Goal: Information Seeking & Learning: Check status

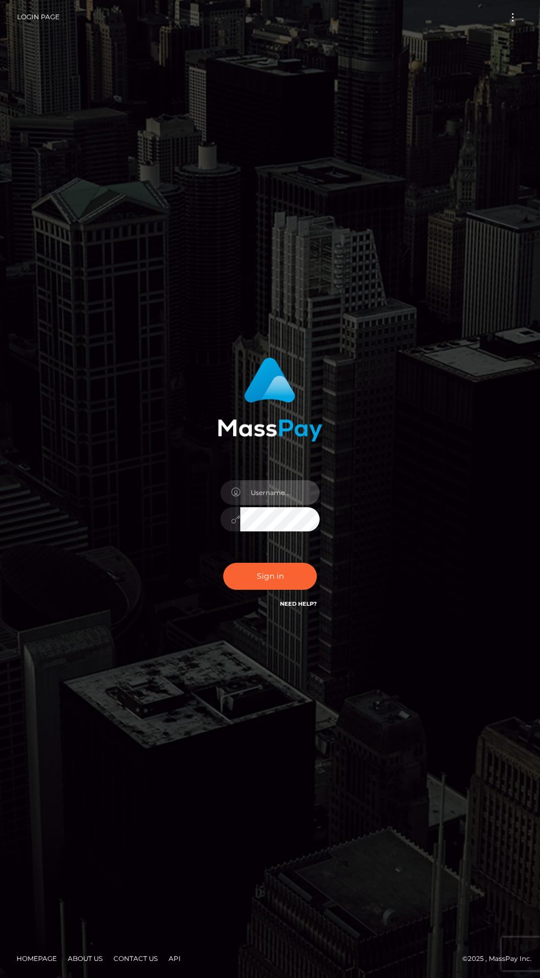
click at [264, 505] on input "text" at bounding box center [279, 492] width 79 height 25
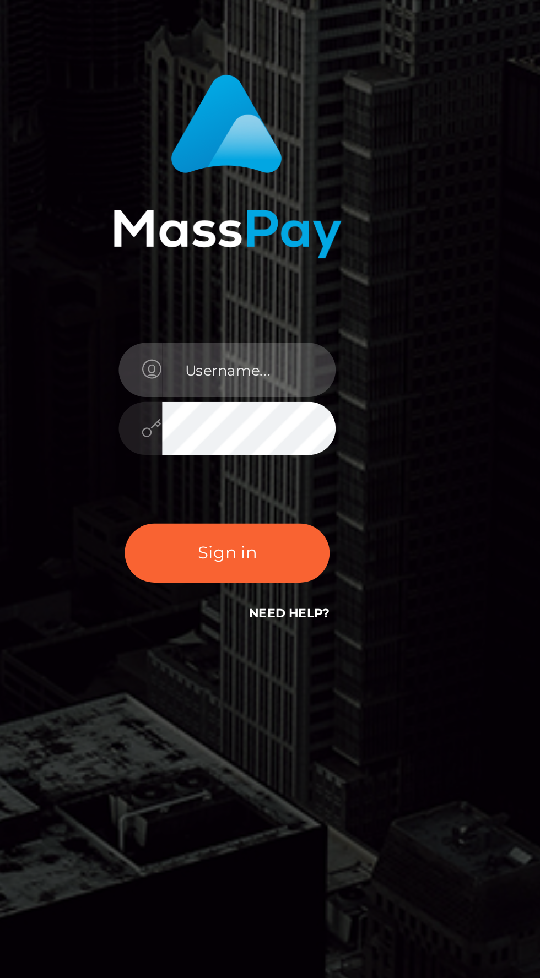
type input "v.hernandez"
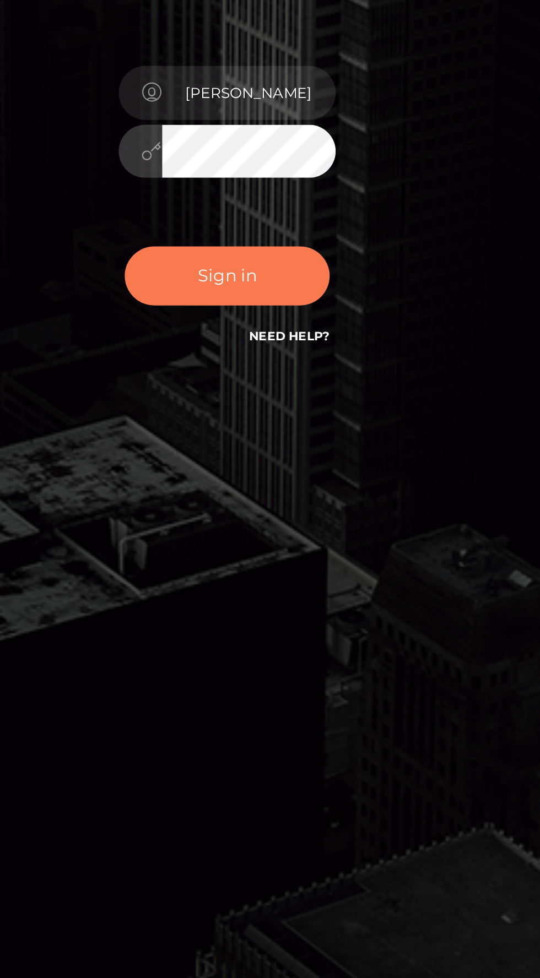
click at [269, 590] on button "Sign in" at bounding box center [270, 576] width 94 height 27
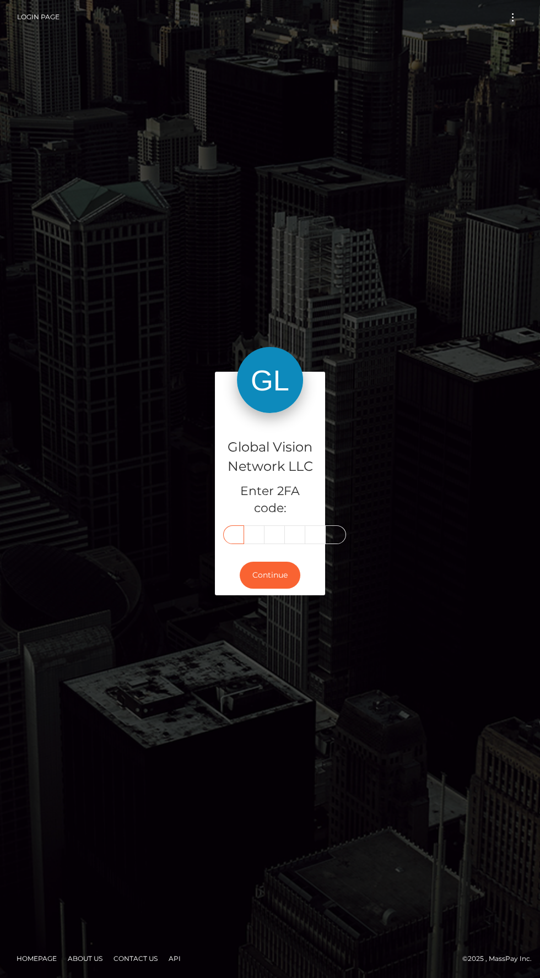
click at [238, 544] on input "text" at bounding box center [233, 534] width 21 height 19
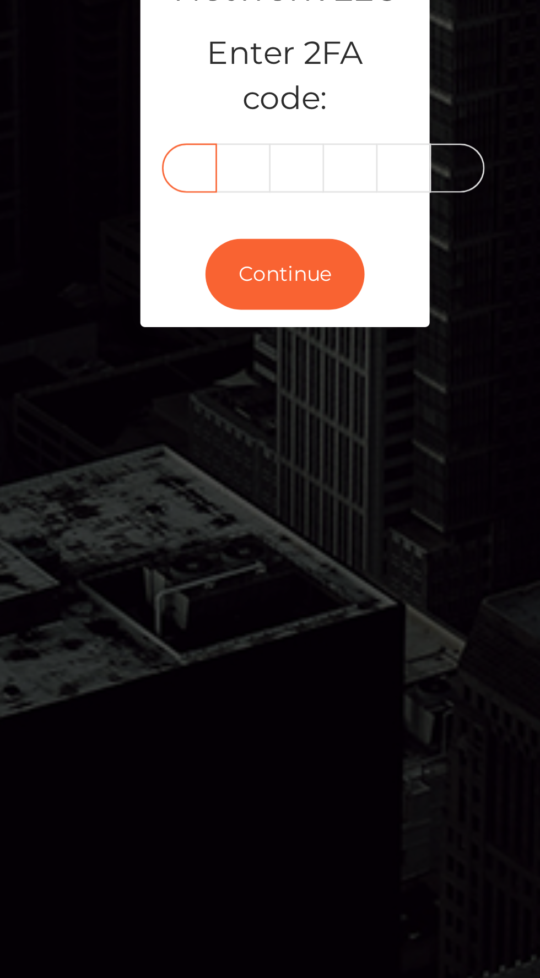
type input "0"
type input "8"
type input "2"
type input "4"
type input "9"
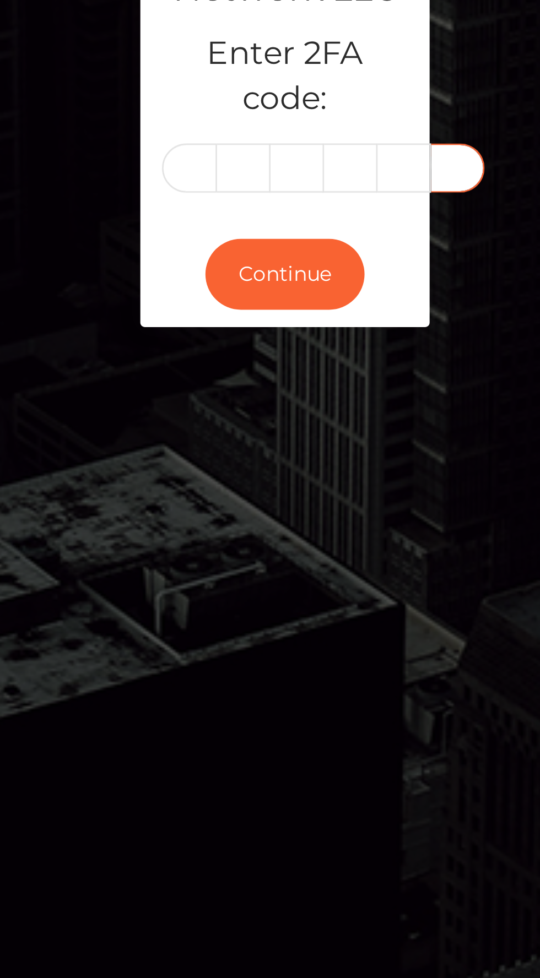
scroll to position [0, 1]
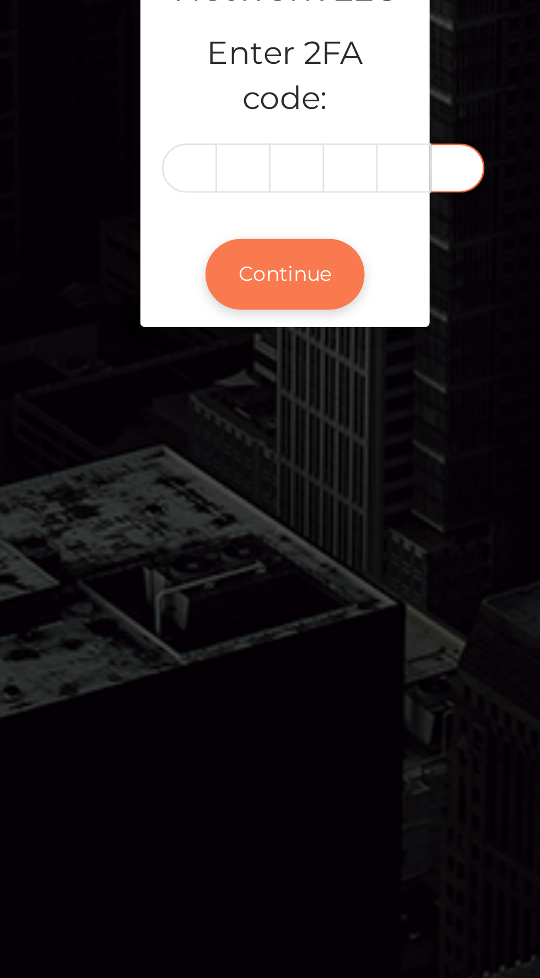
type input "8"
click at [264, 589] on button "Continue" at bounding box center [270, 575] width 61 height 27
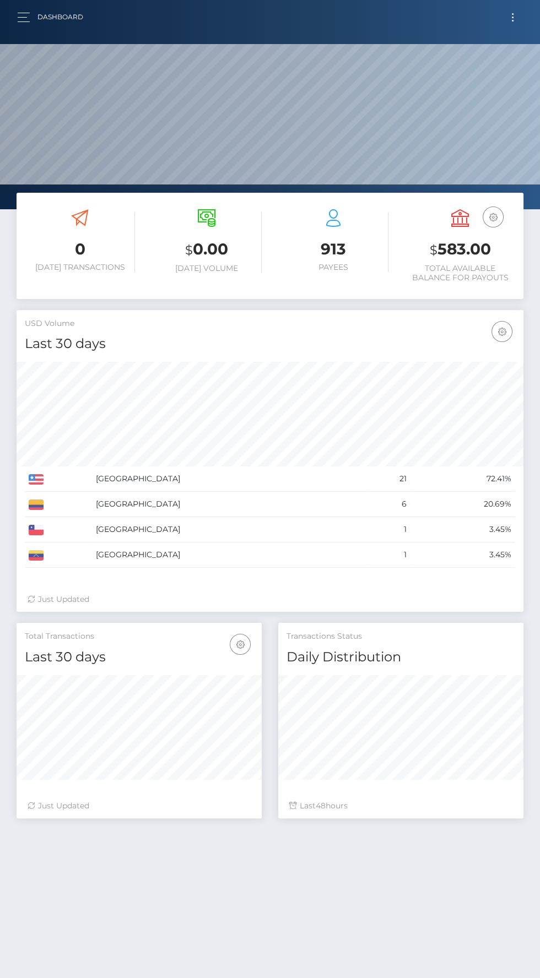
scroll to position [195, 245]
click at [29, 18] on button "button" at bounding box center [27, 17] width 20 height 15
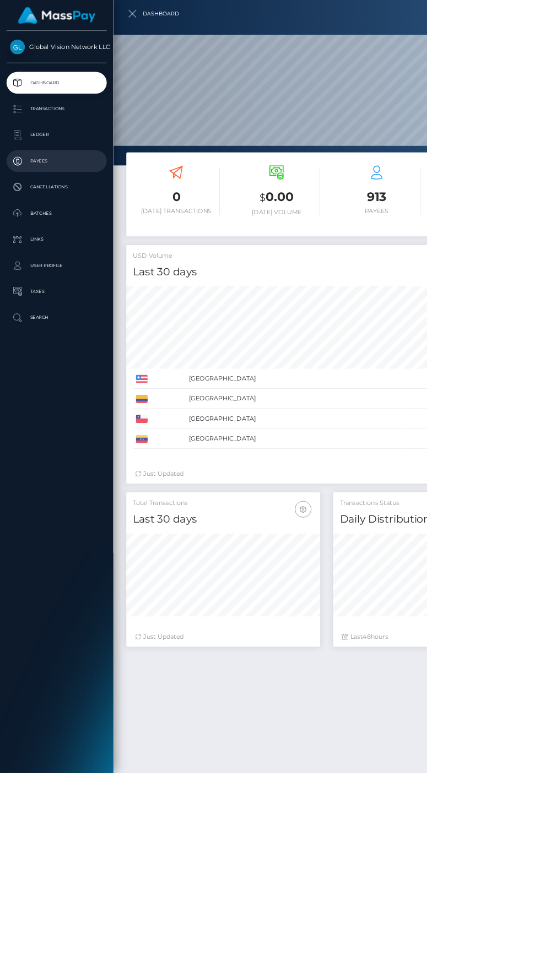
click at [48, 204] on p "Payees" at bounding box center [72, 203] width 118 height 17
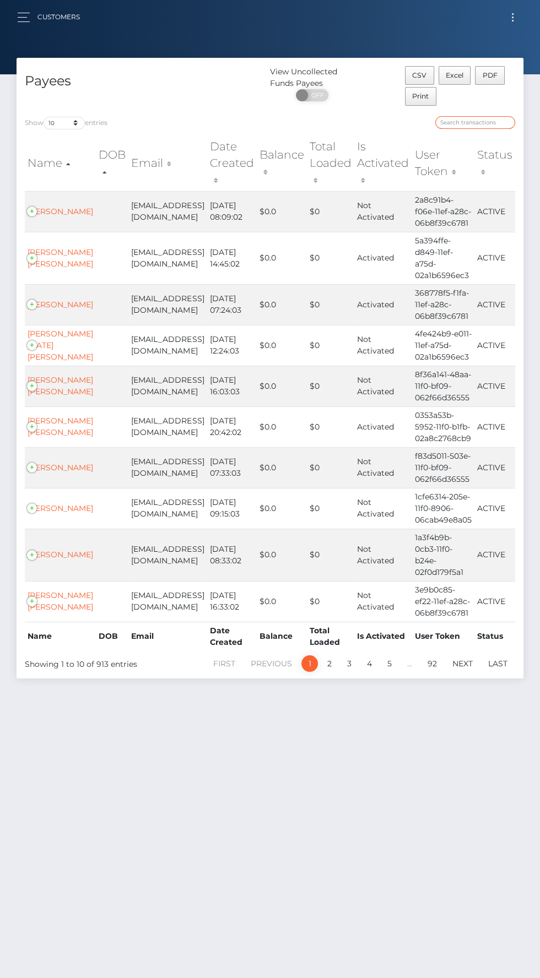
click at [465, 122] on input "search" at bounding box center [475, 122] width 80 height 13
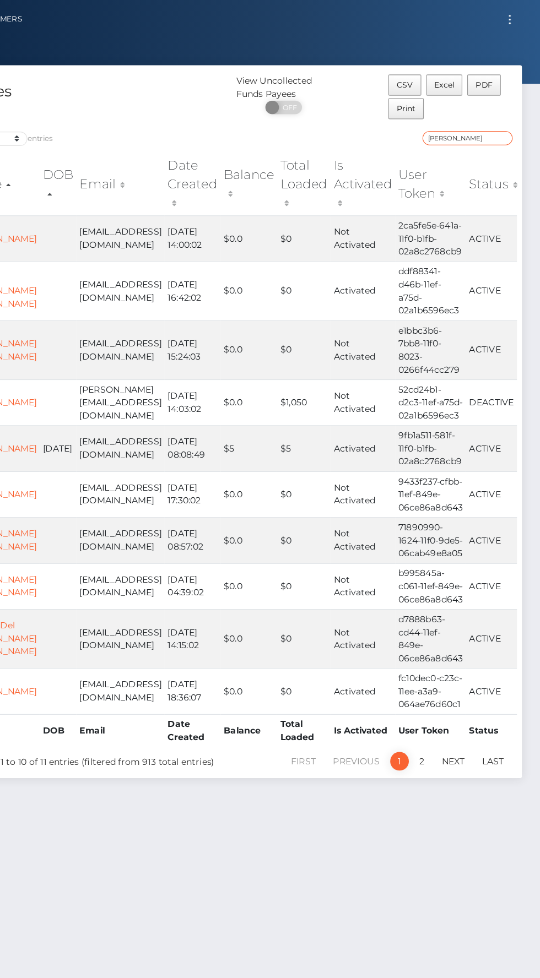
click at [458, 122] on input "Oda" at bounding box center [475, 122] width 80 height 13
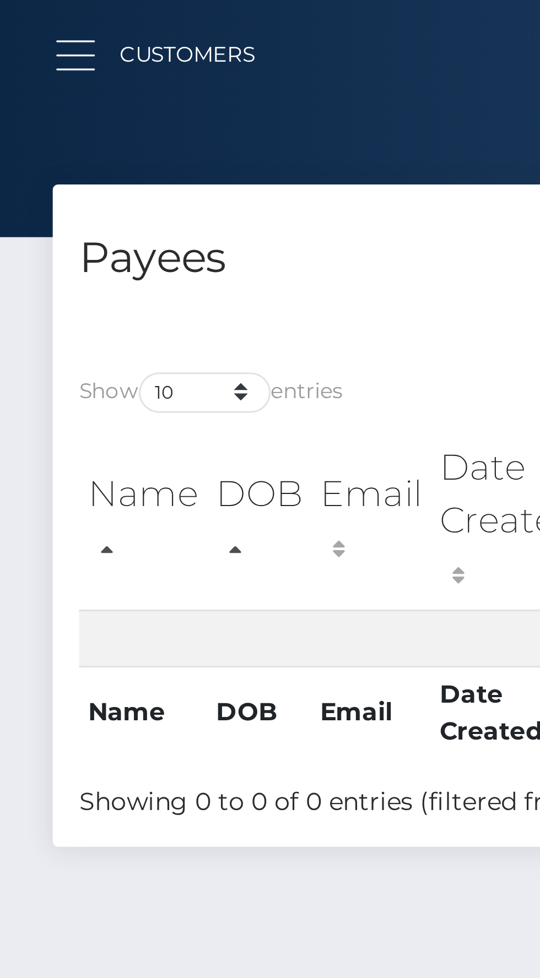
type input "Odalis"
click at [28, 20] on button "button" at bounding box center [27, 17] width 20 height 15
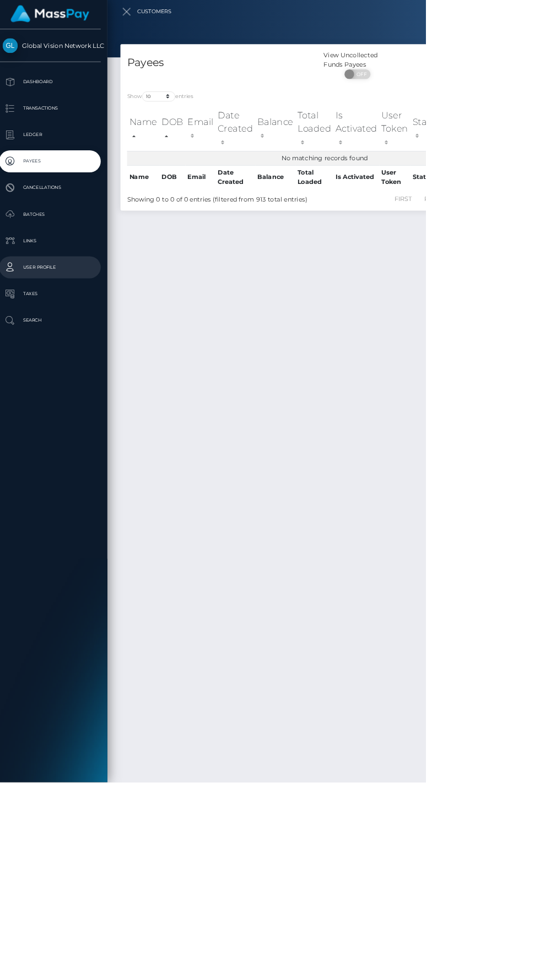
click at [66, 331] on p "User Profile" at bounding box center [72, 336] width 118 height 17
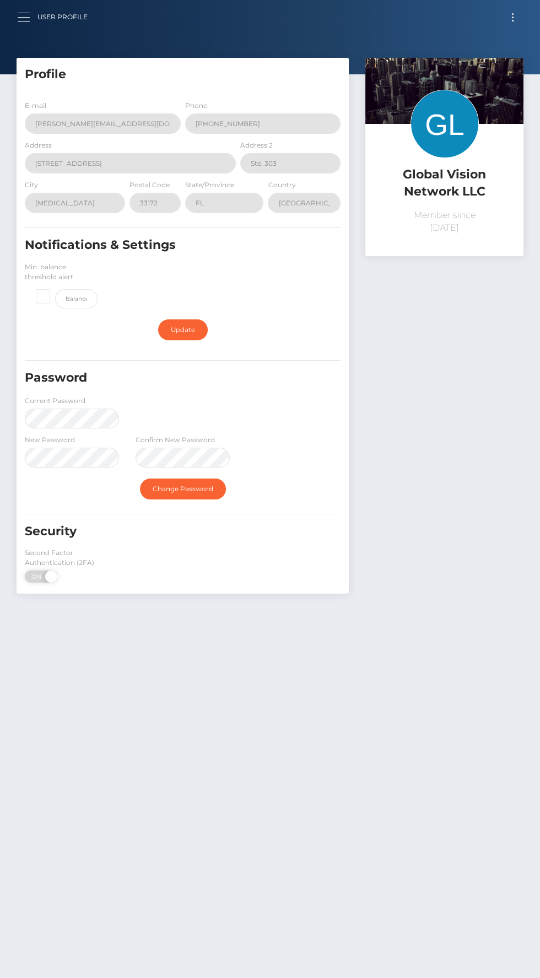
click at [30, 18] on button "button" at bounding box center [27, 17] width 20 height 15
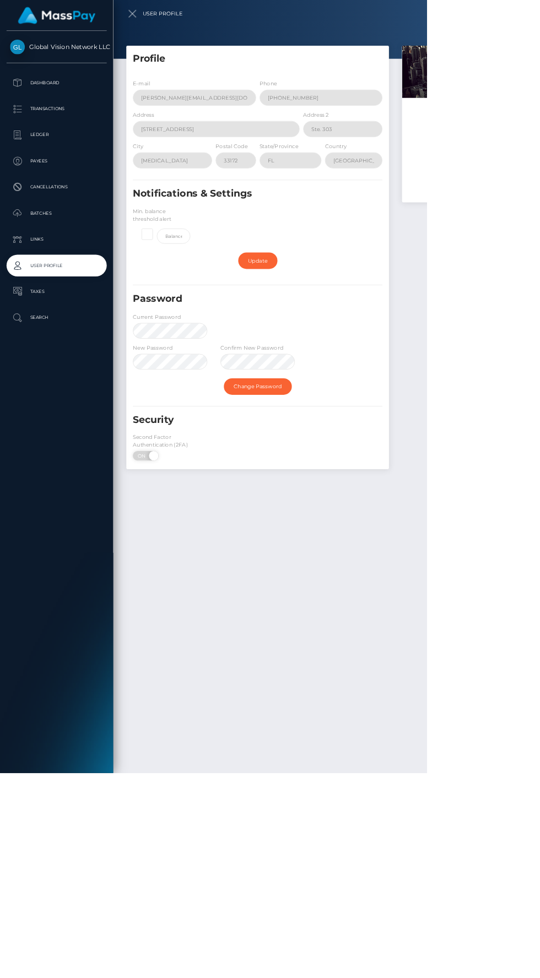
click at [61, 63] on span "Global Vision Network LLC" at bounding box center [71, 60] width 127 height 10
click at [48, 333] on p "User Profile" at bounding box center [72, 336] width 118 height 17
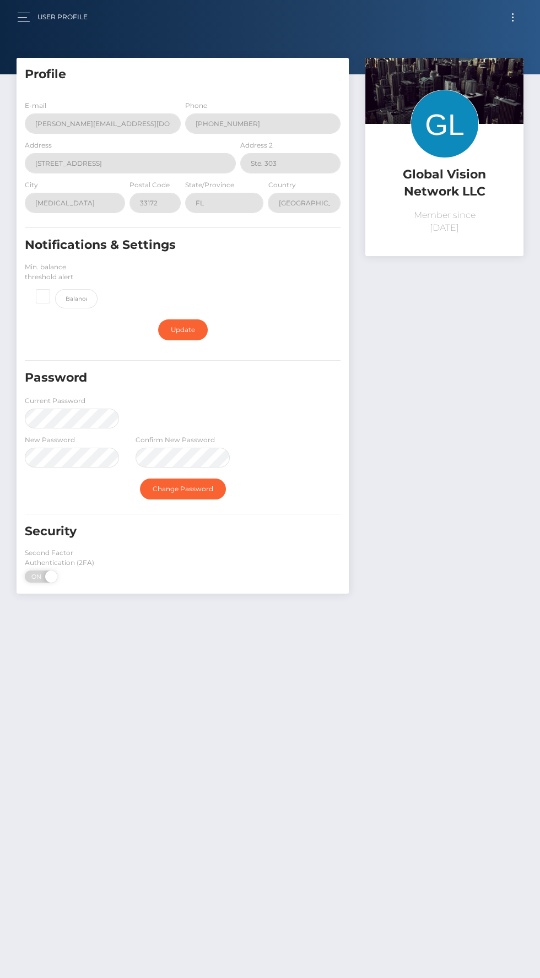
click at [512, 13] on span "Toggle navigation" at bounding box center [512, 14] width 2 height 2
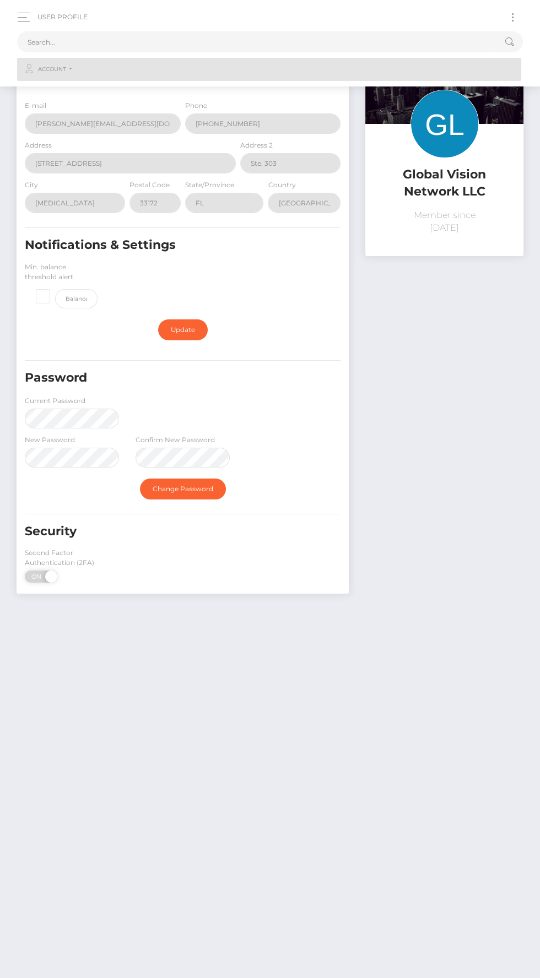
click at [61, 69] on span "Account" at bounding box center [52, 69] width 28 height 10
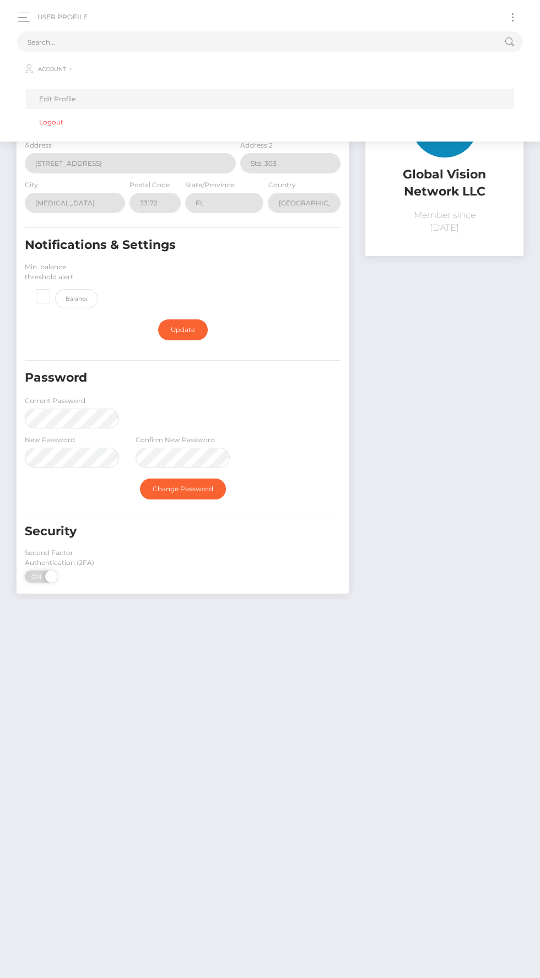
click at [62, 99] on link "Edit Profile" at bounding box center [270, 99] width 488 height 20
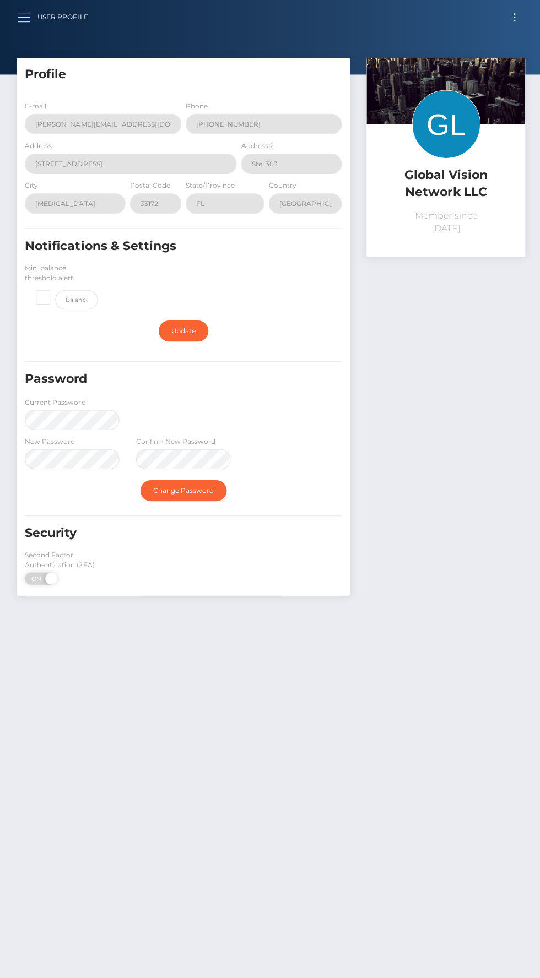
click at [23, 13] on span "button" at bounding box center [24, 13] width 12 height 1
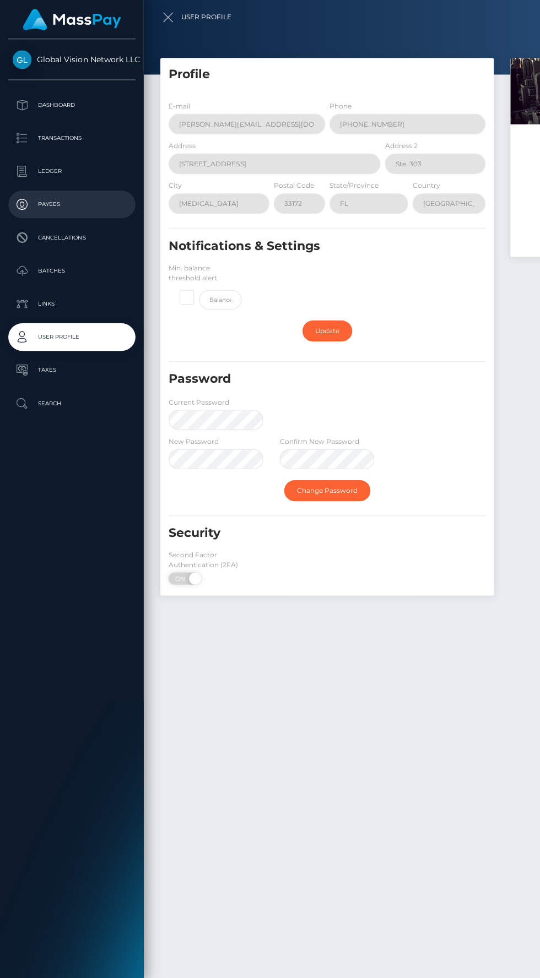
click at [49, 209] on p "Payees" at bounding box center [72, 203] width 118 height 17
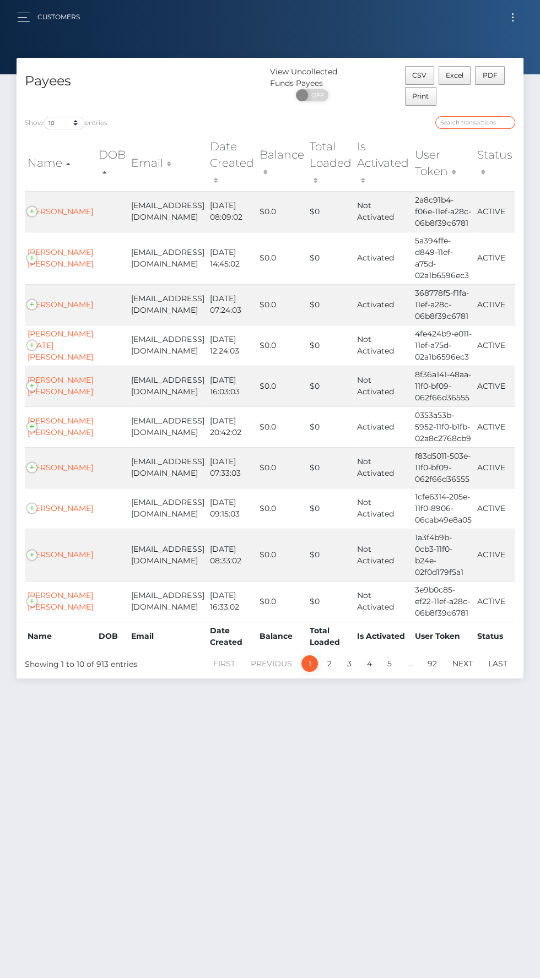
click at [459, 122] on input "search" at bounding box center [475, 122] width 80 height 13
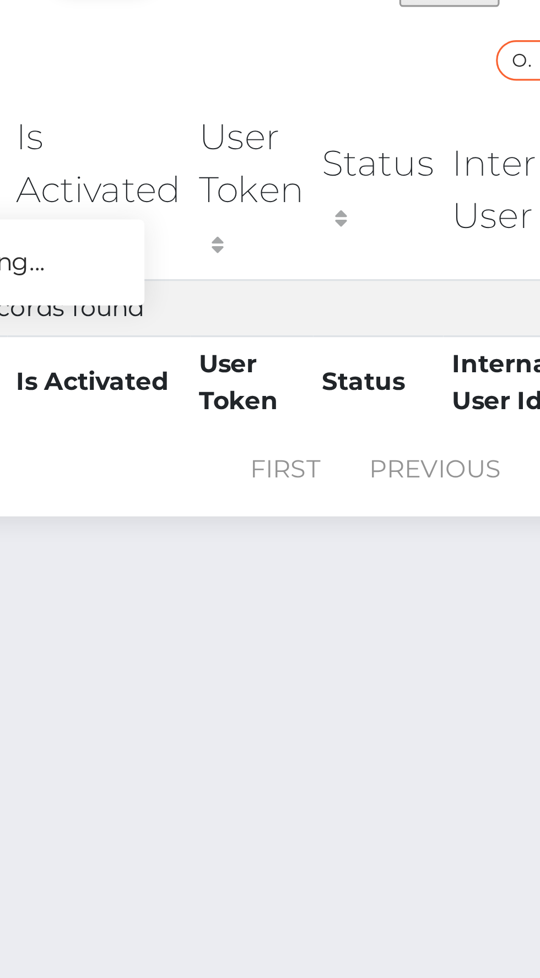
type input "O"
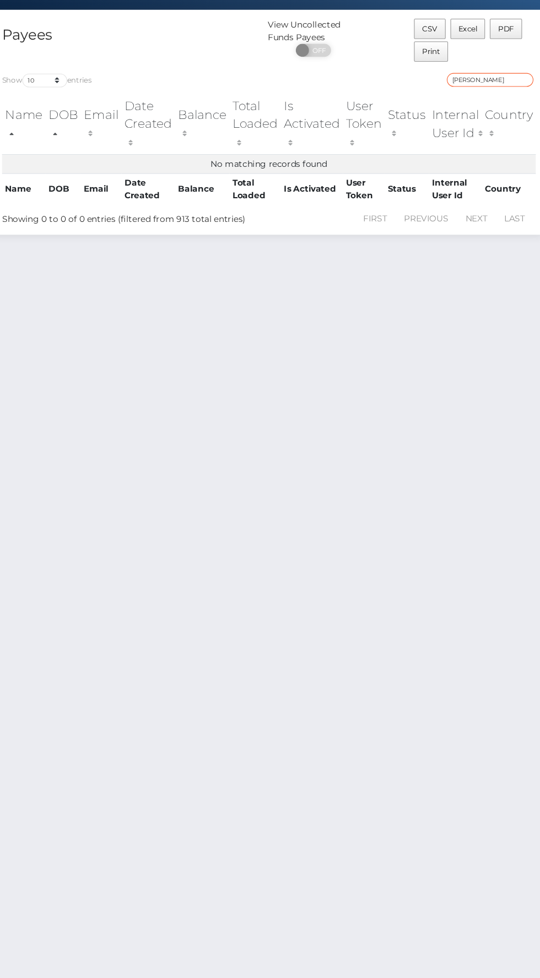
click at [467, 123] on input "odalis" at bounding box center [475, 122] width 80 height 13
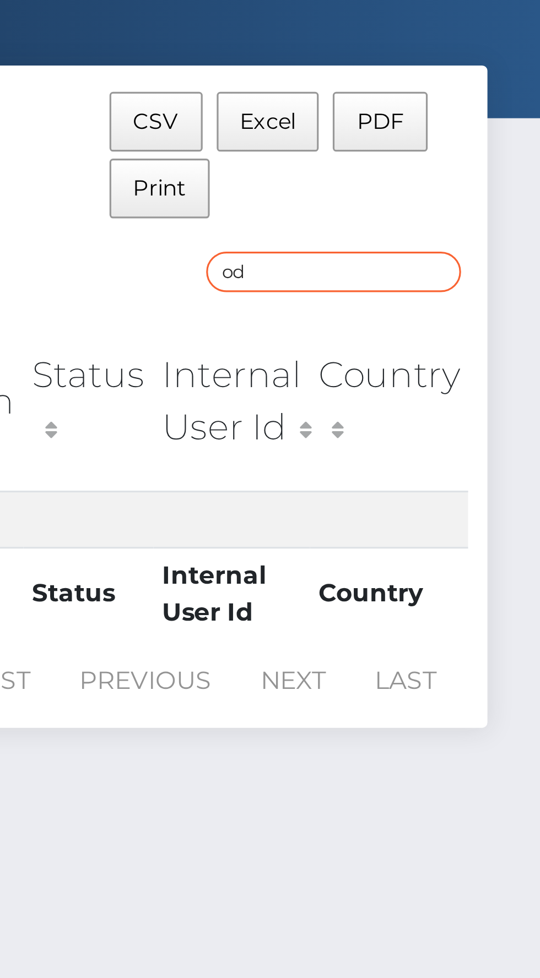
type input "o"
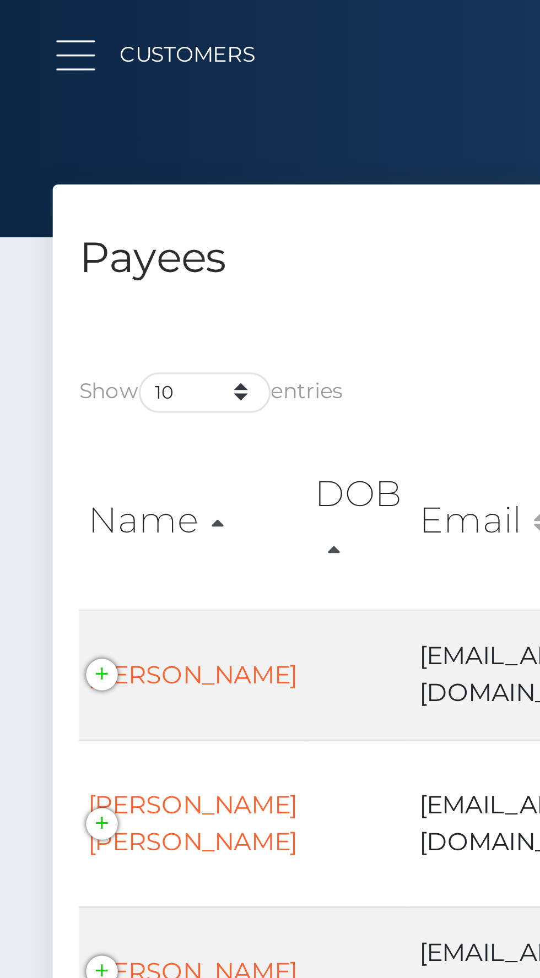
click at [26, 15] on button "button" at bounding box center [27, 17] width 20 height 15
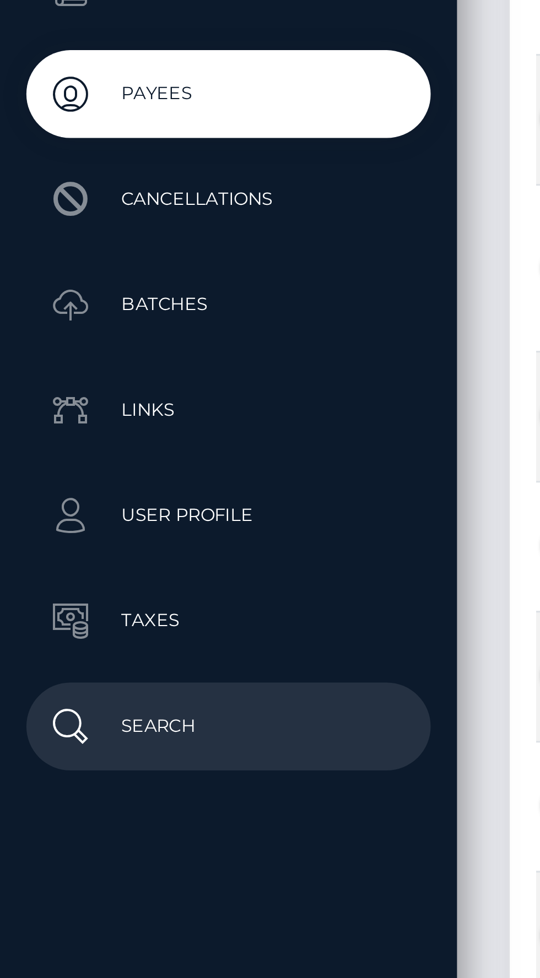
click at [39, 406] on p "Search" at bounding box center [72, 402] width 118 height 17
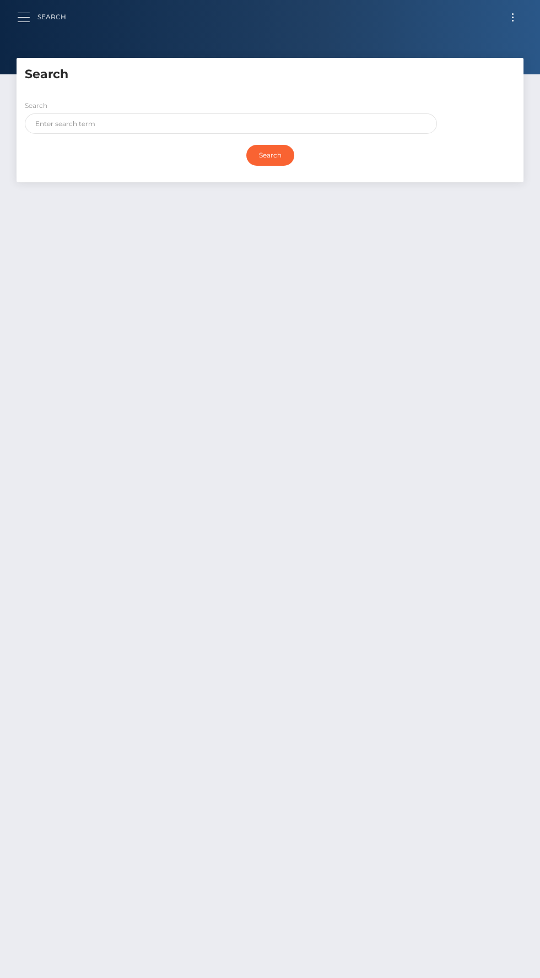
click at [32, 21] on button "button" at bounding box center [27, 17] width 20 height 15
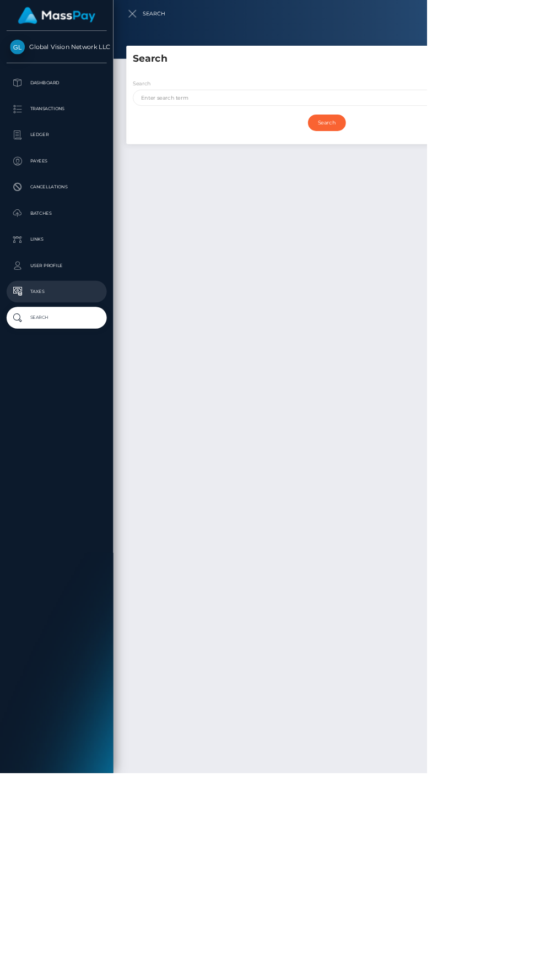
click at [52, 362] on p "Taxes" at bounding box center [72, 369] width 118 height 17
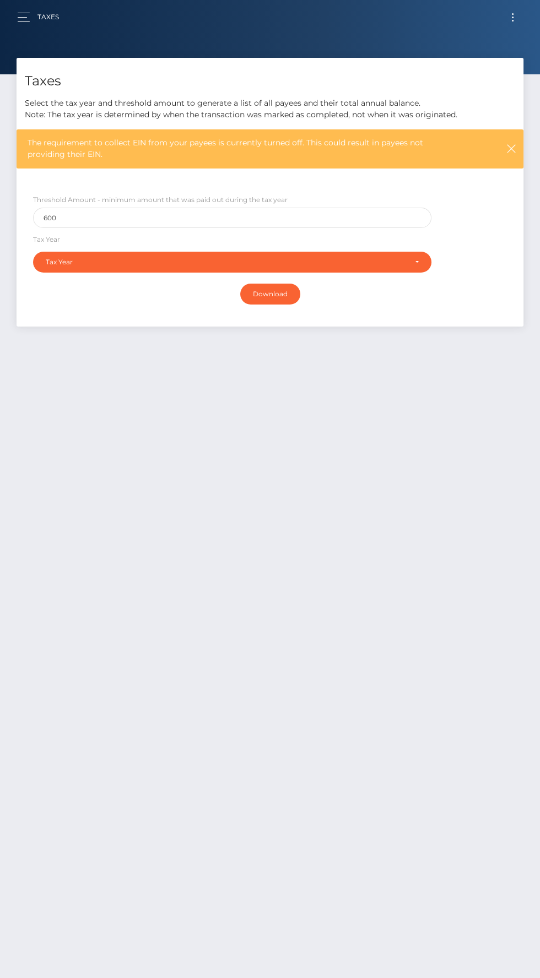
click at [45, 16] on link "Taxes" at bounding box center [47, 17] width 21 height 23
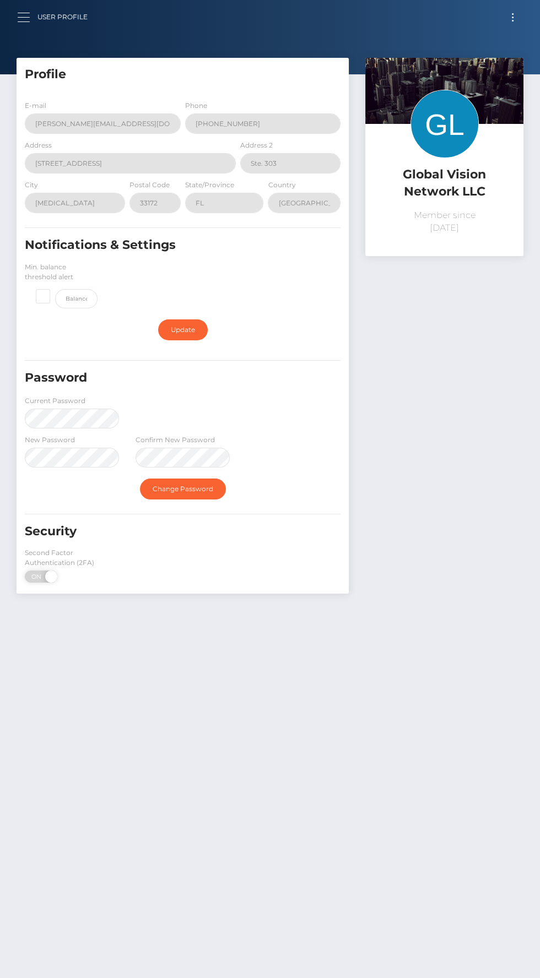
click at [32, 23] on button "button" at bounding box center [27, 17] width 20 height 15
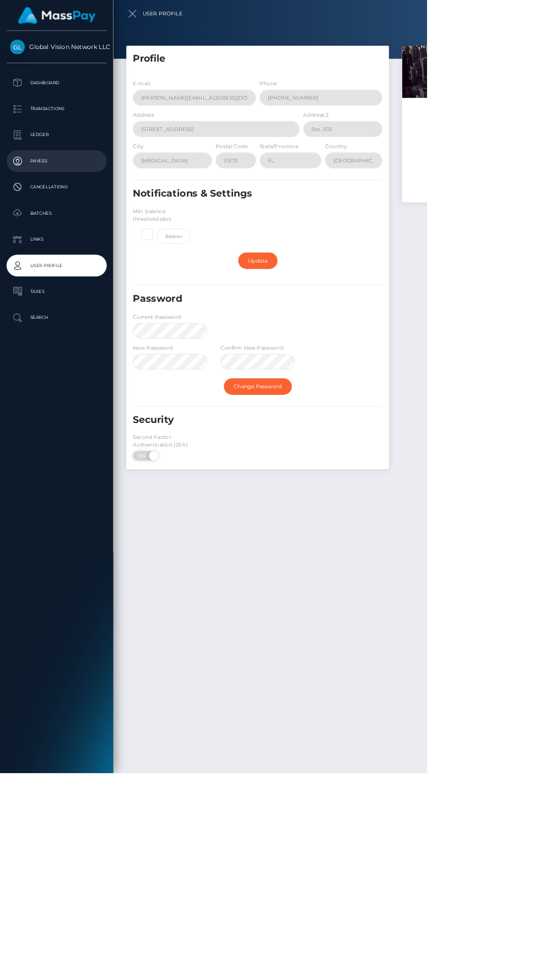
click at [58, 204] on p "Payees" at bounding box center [72, 203] width 118 height 17
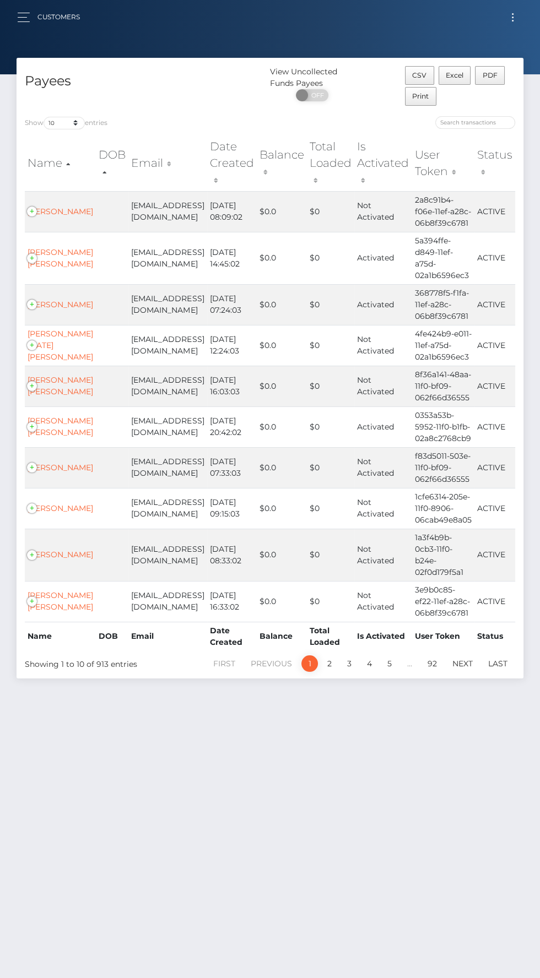
click at [40, 17] on link "Customers" at bounding box center [58, 17] width 42 height 23
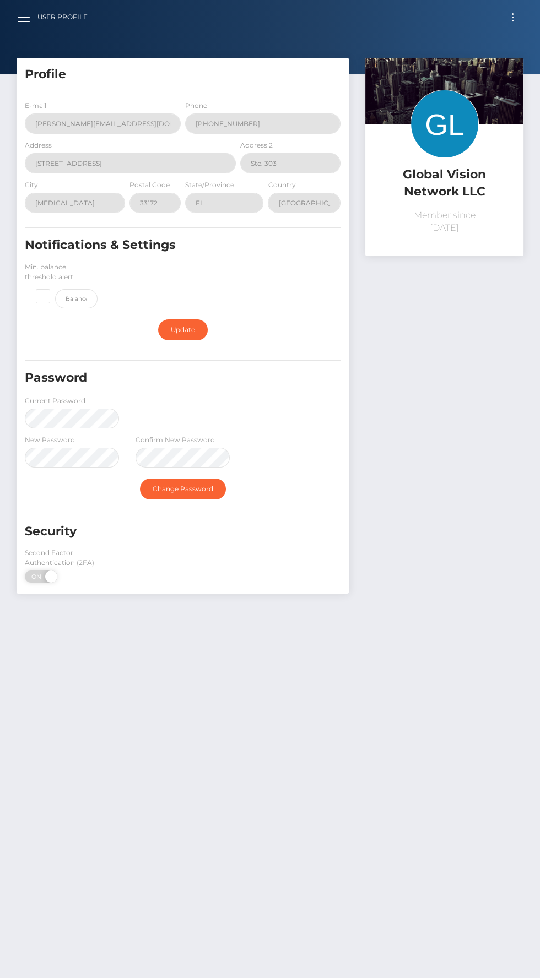
click at [23, 21] on span "button" at bounding box center [24, 21] width 12 height 1
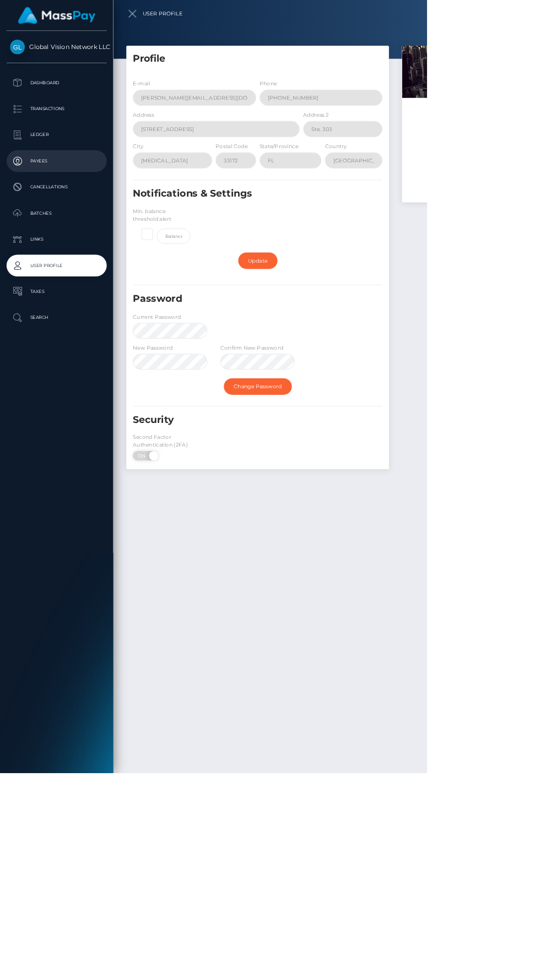
click at [45, 201] on p "Payees" at bounding box center [72, 203] width 118 height 17
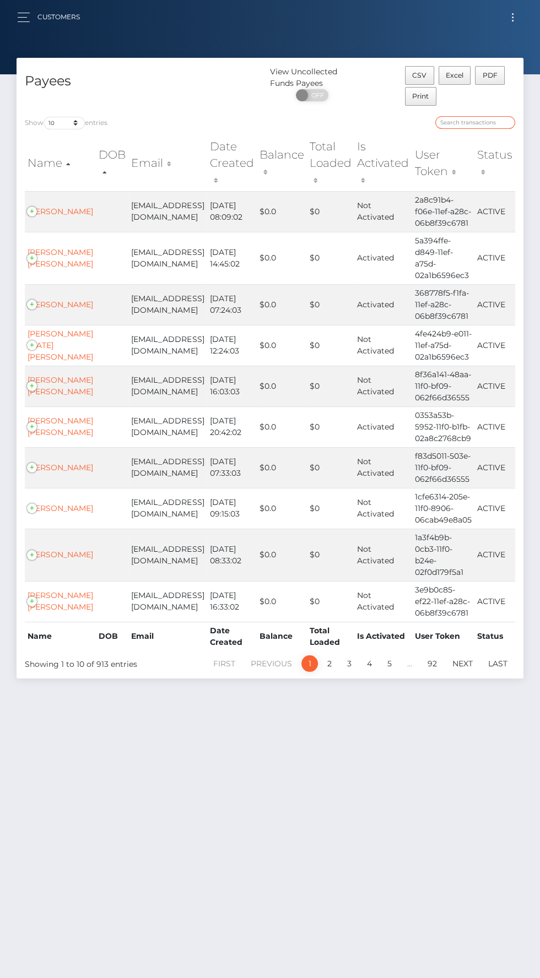
click at [451, 124] on input "search" at bounding box center [475, 122] width 80 height 13
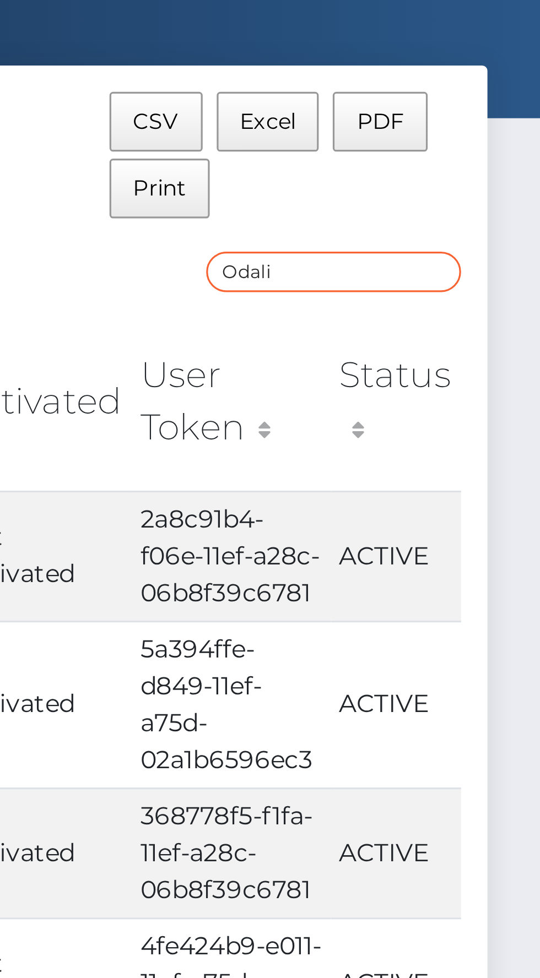
type input "[PERSON_NAME]"
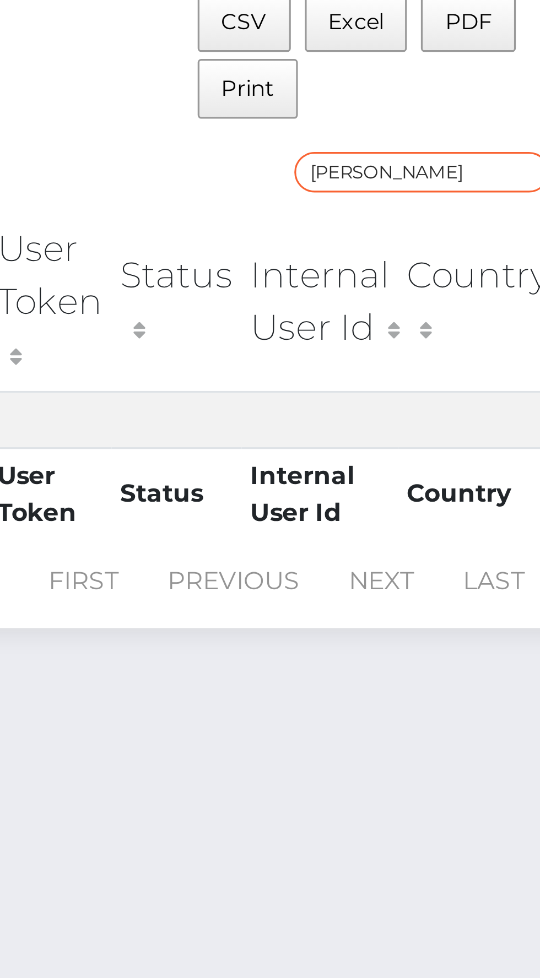
click at [502, 119] on input "[PERSON_NAME]" at bounding box center [475, 122] width 80 height 13
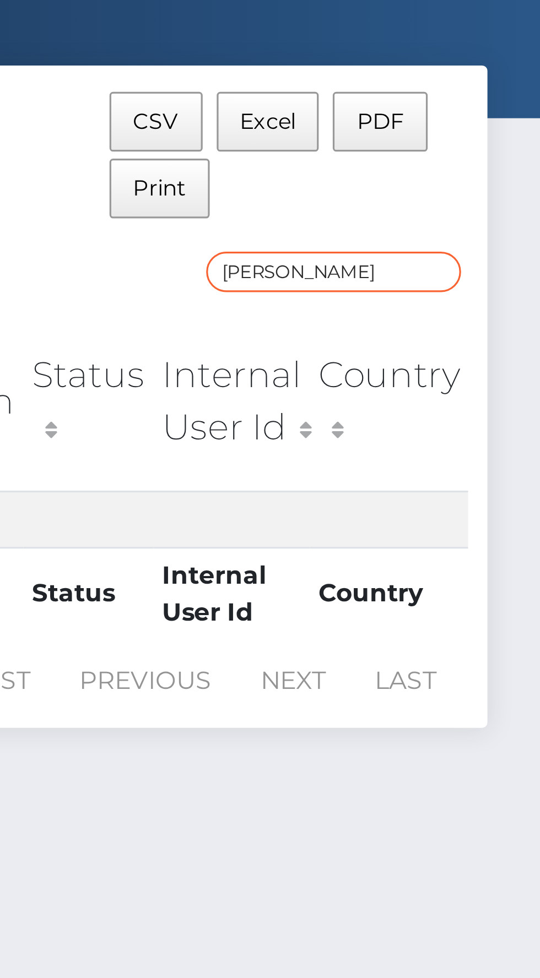
click at [508, 122] on input "[PERSON_NAME]" at bounding box center [475, 122] width 80 height 13
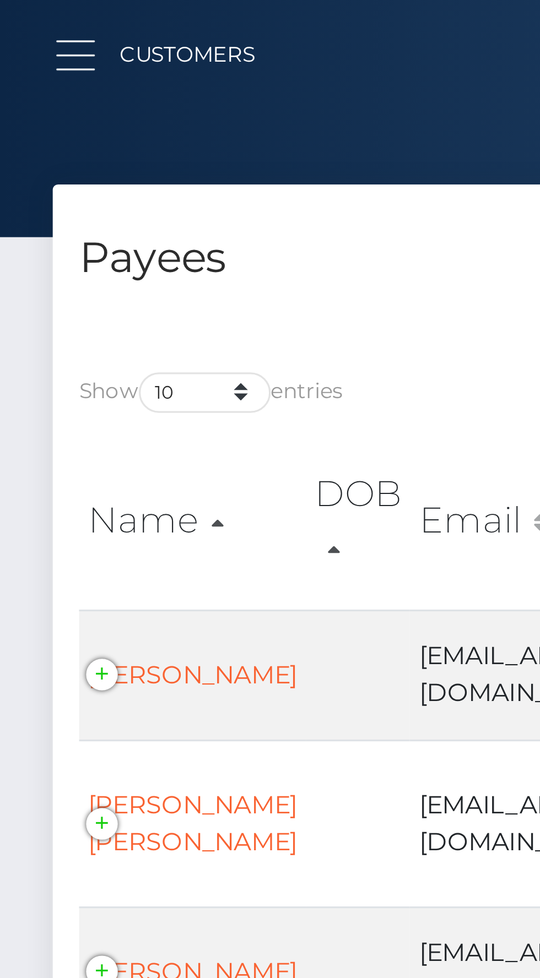
click at [26, 13] on span "button" at bounding box center [24, 13] width 12 height 1
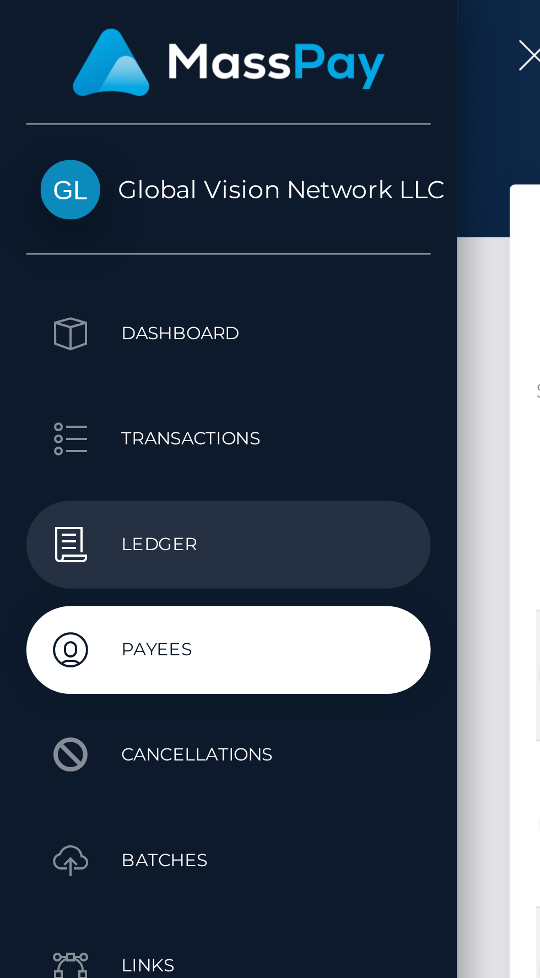
click at [42, 170] on p "Ledger" at bounding box center [72, 170] width 118 height 17
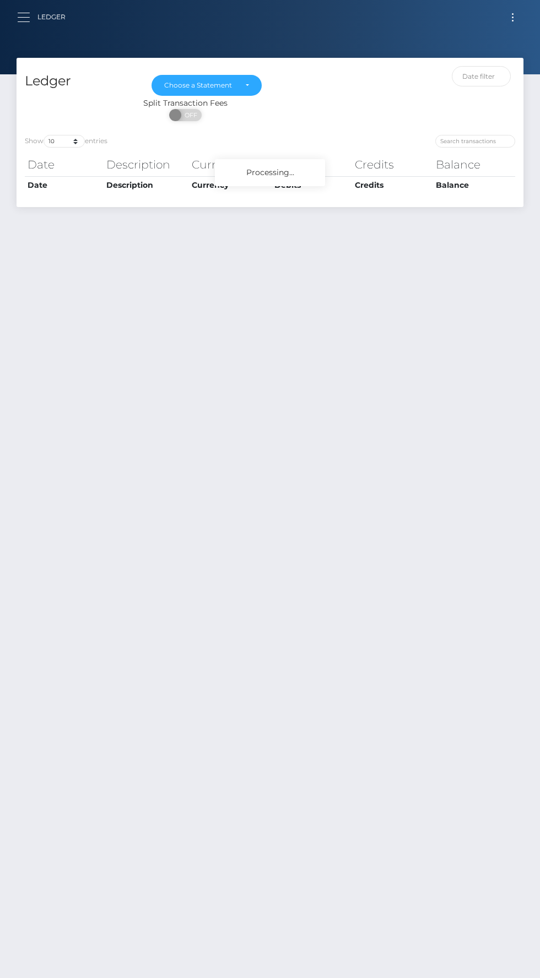
click at [24, 21] on span "button" at bounding box center [24, 21] width 12 height 1
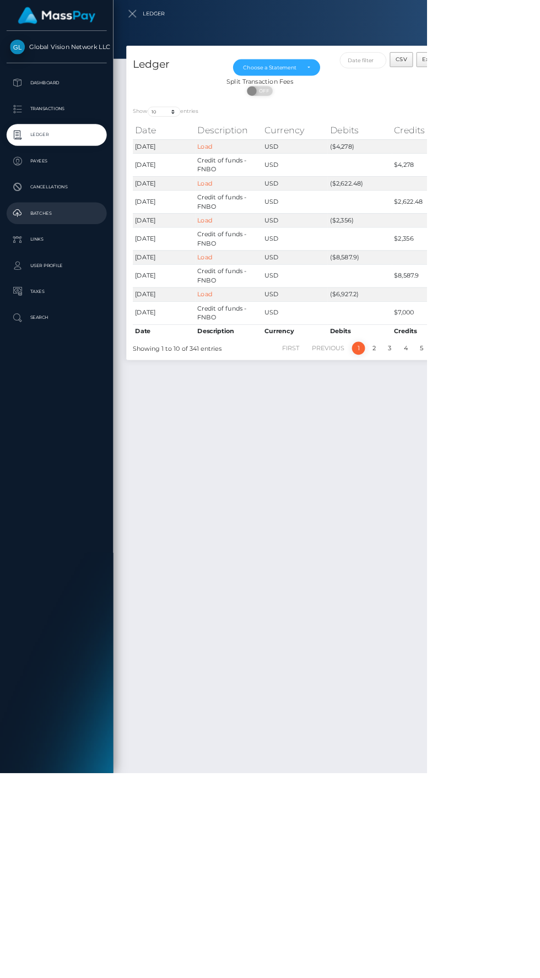
click at [51, 274] on p "Batches" at bounding box center [72, 270] width 118 height 17
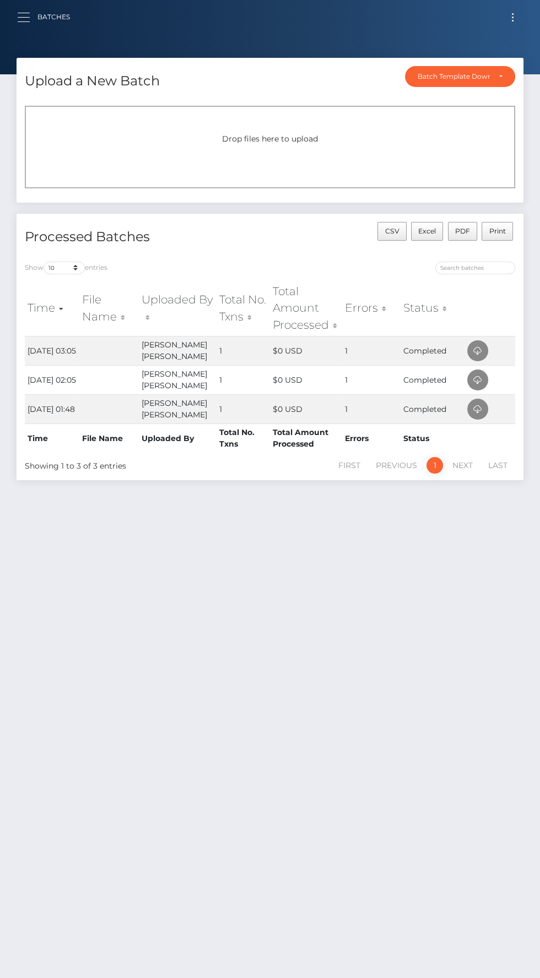
click at [23, 21] on span "button" at bounding box center [24, 21] width 12 height 1
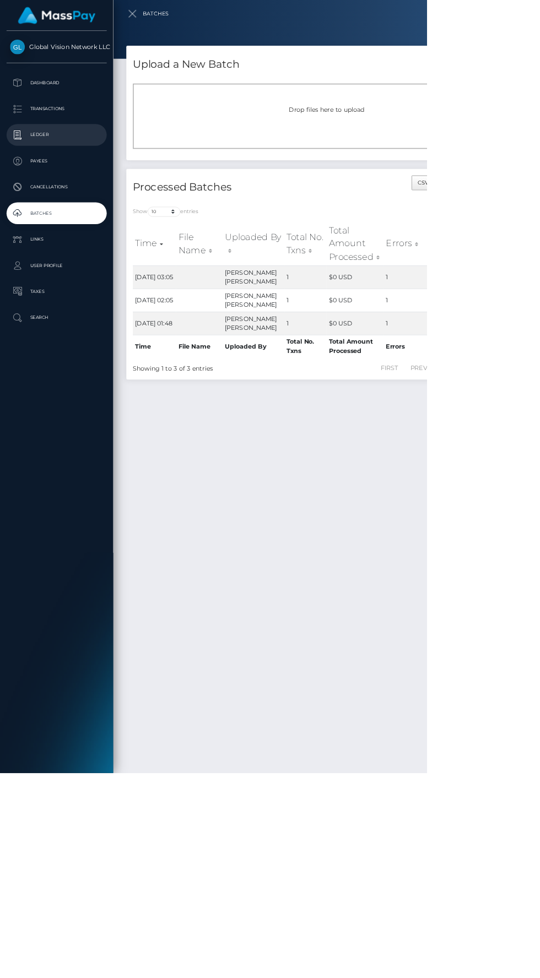
click at [43, 168] on p "Ledger" at bounding box center [72, 170] width 118 height 17
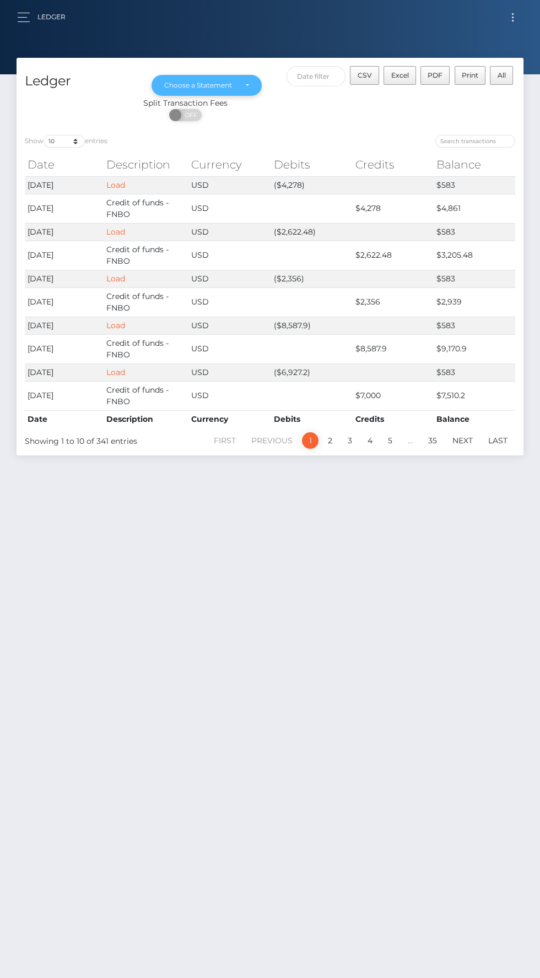
click at [224, 85] on div "Choose a Statement" at bounding box center [200, 85] width 72 height 9
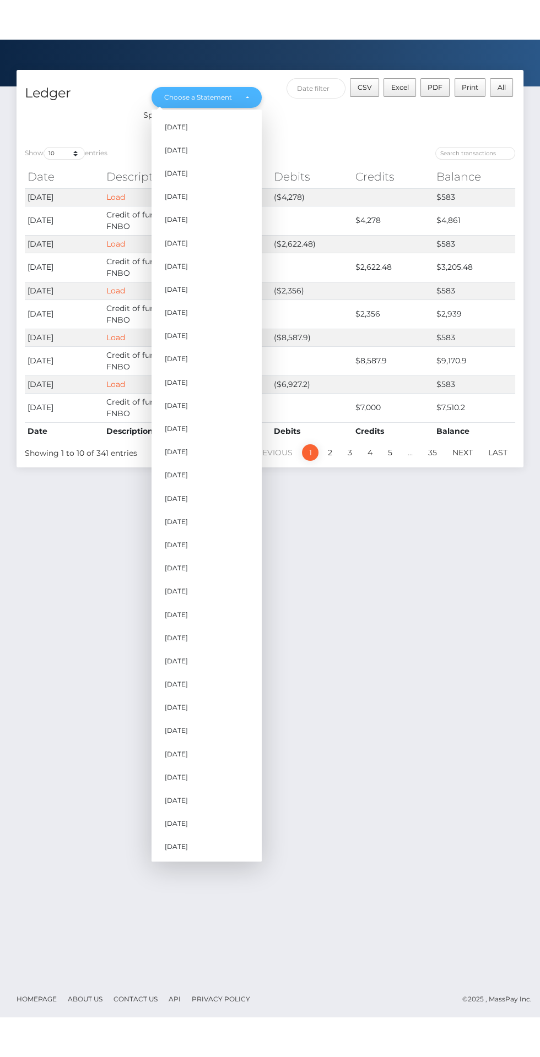
scroll to position [28, 0]
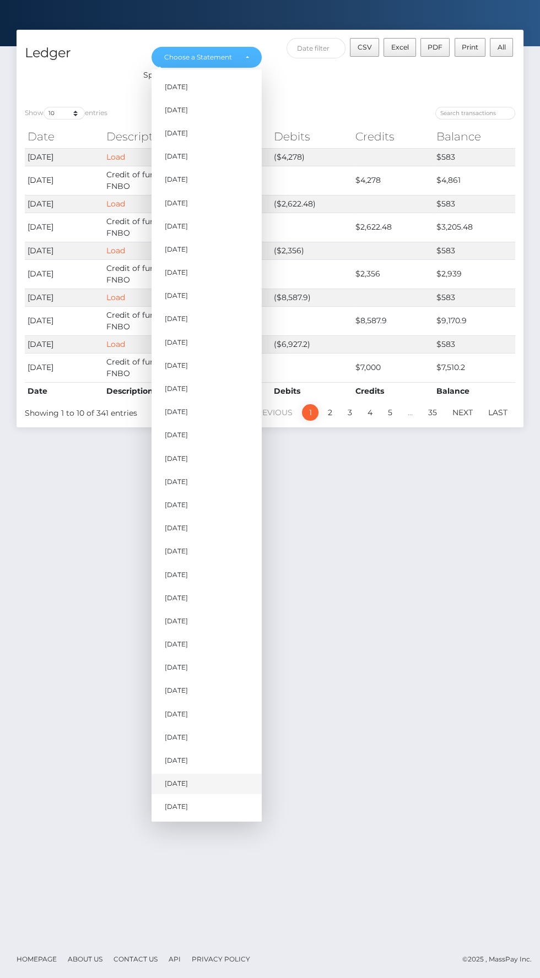
click at [204, 781] on link "[DATE]" at bounding box center [206, 784] width 110 height 20
select select "[DATE]"
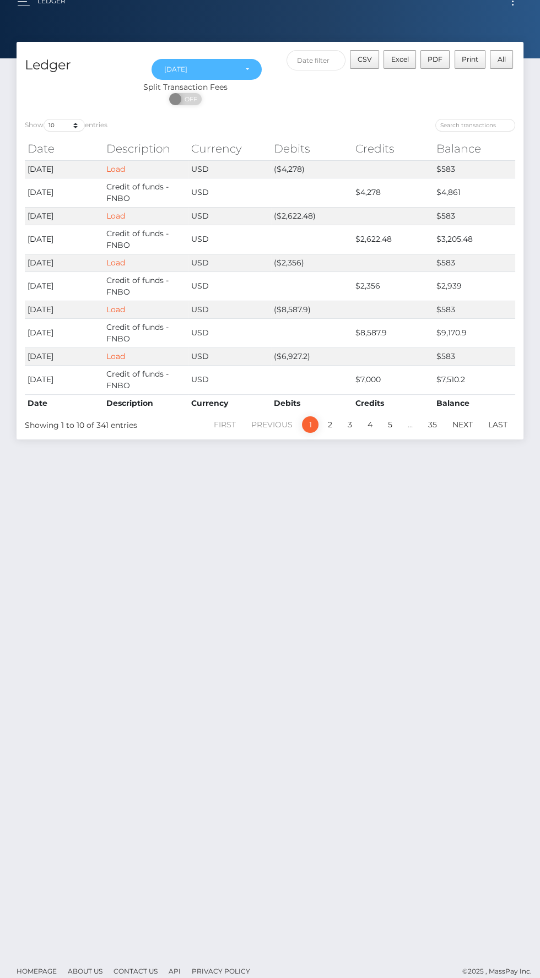
scroll to position [0, 0]
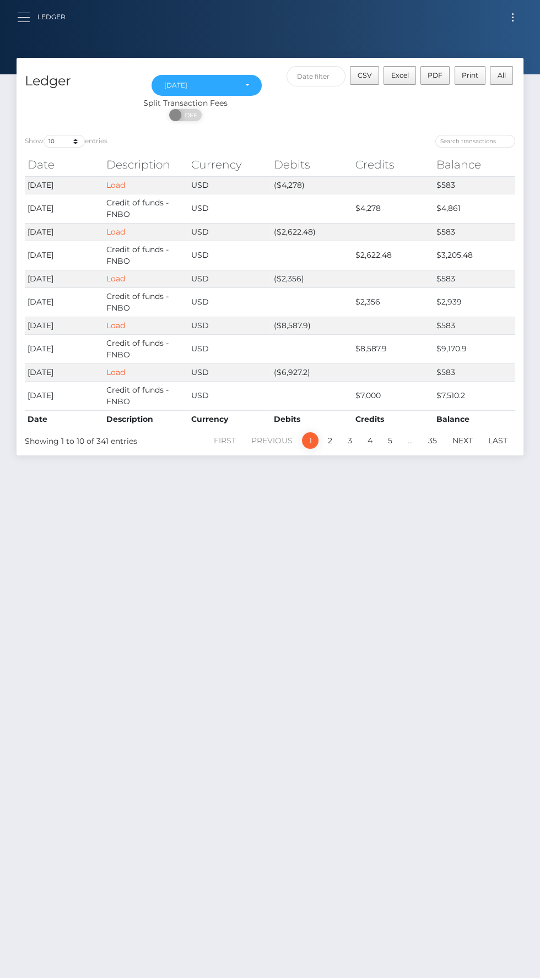
click at [31, 21] on button "button" at bounding box center [27, 17] width 20 height 15
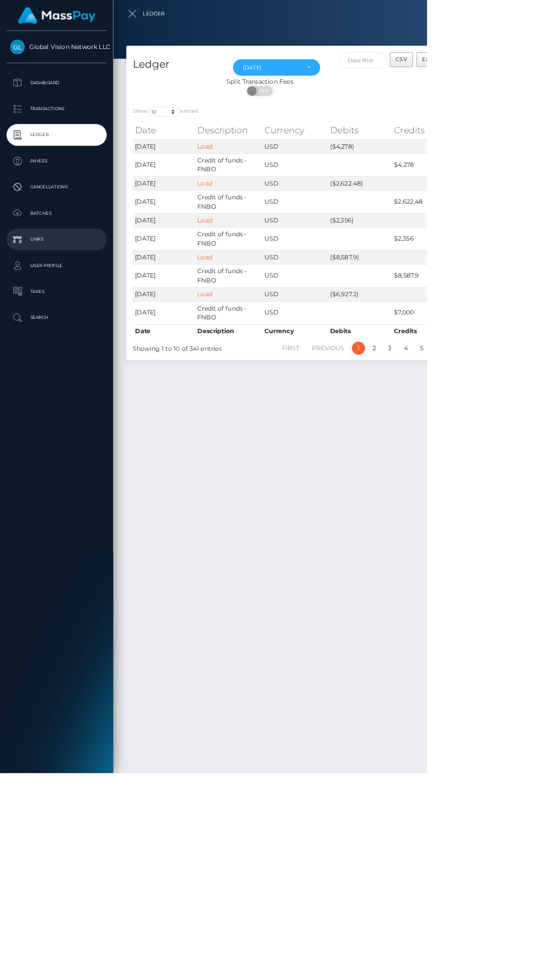
click at [40, 302] on p "Links" at bounding box center [72, 303] width 118 height 17
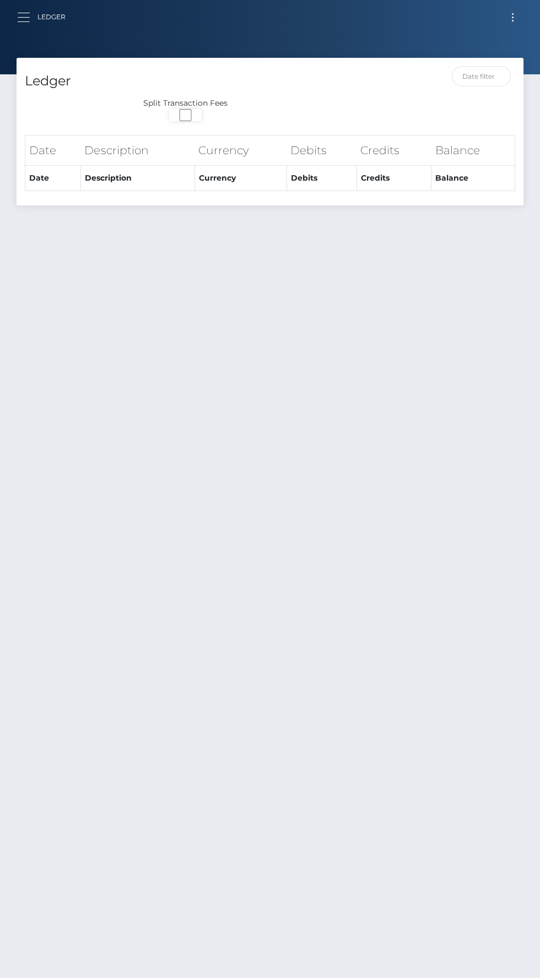
click at [29, 15] on button "button" at bounding box center [27, 17] width 20 height 15
select select "[DATE]"
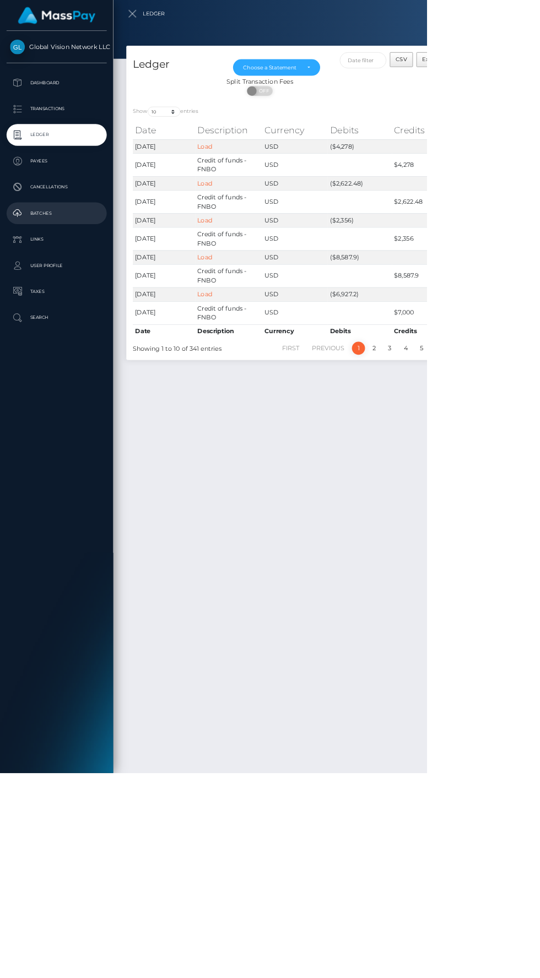
click at [43, 270] on p "Batches" at bounding box center [72, 270] width 118 height 17
